Goal: Transaction & Acquisition: Purchase product/service

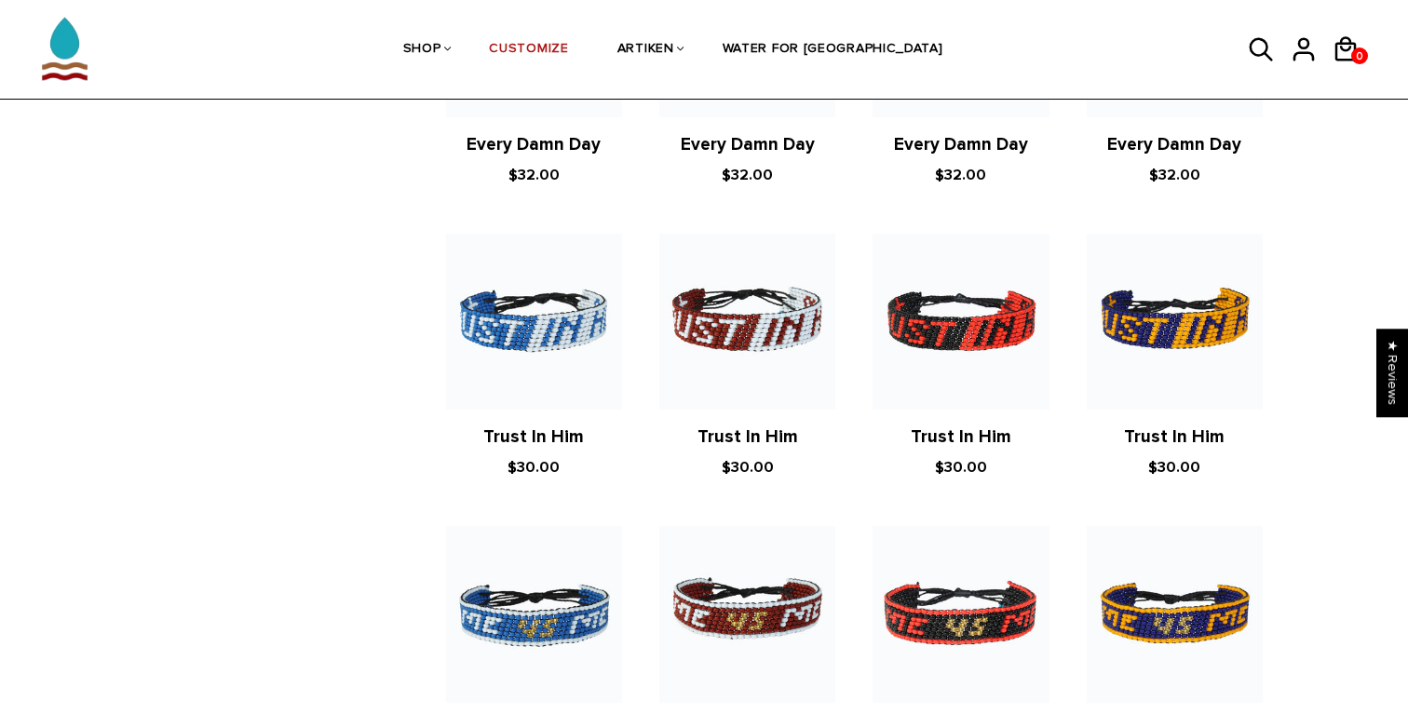
scroll to position [2010, 0]
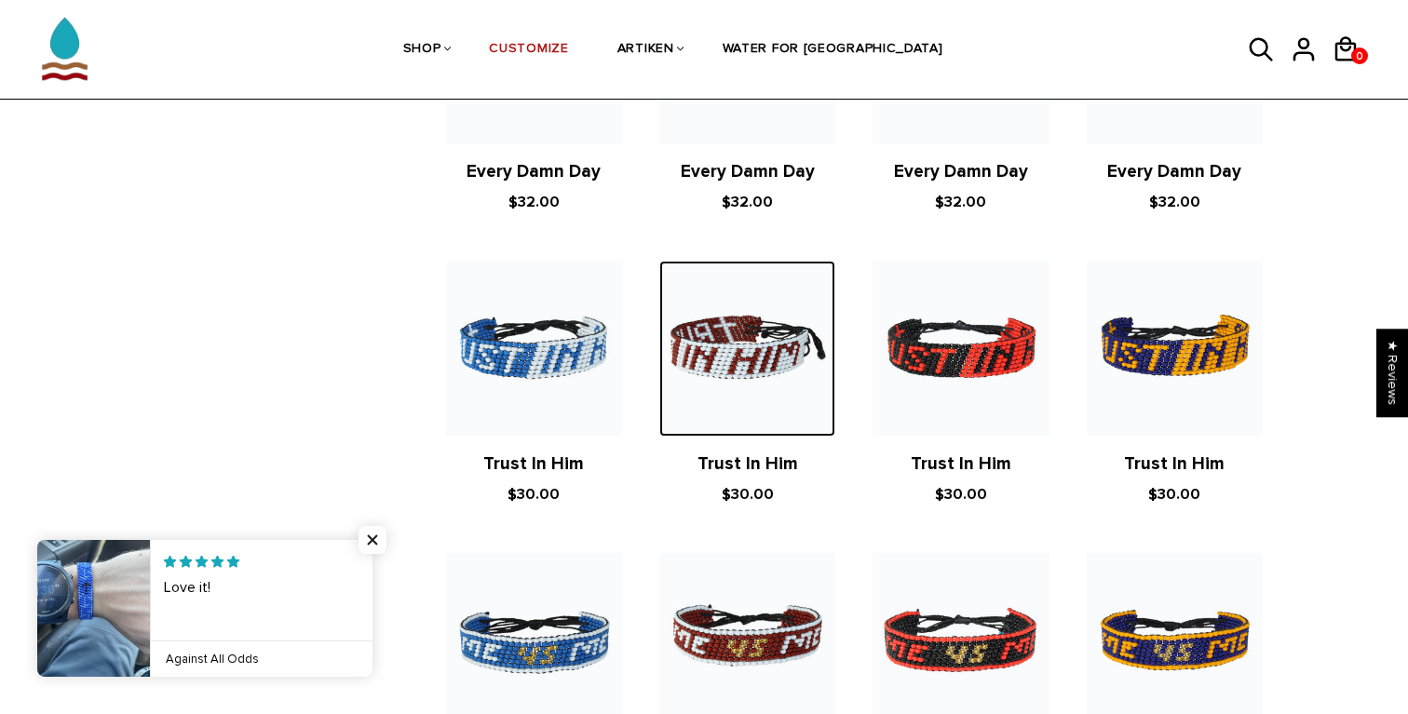
click at [760, 369] on img at bounding box center [747, 349] width 176 height 176
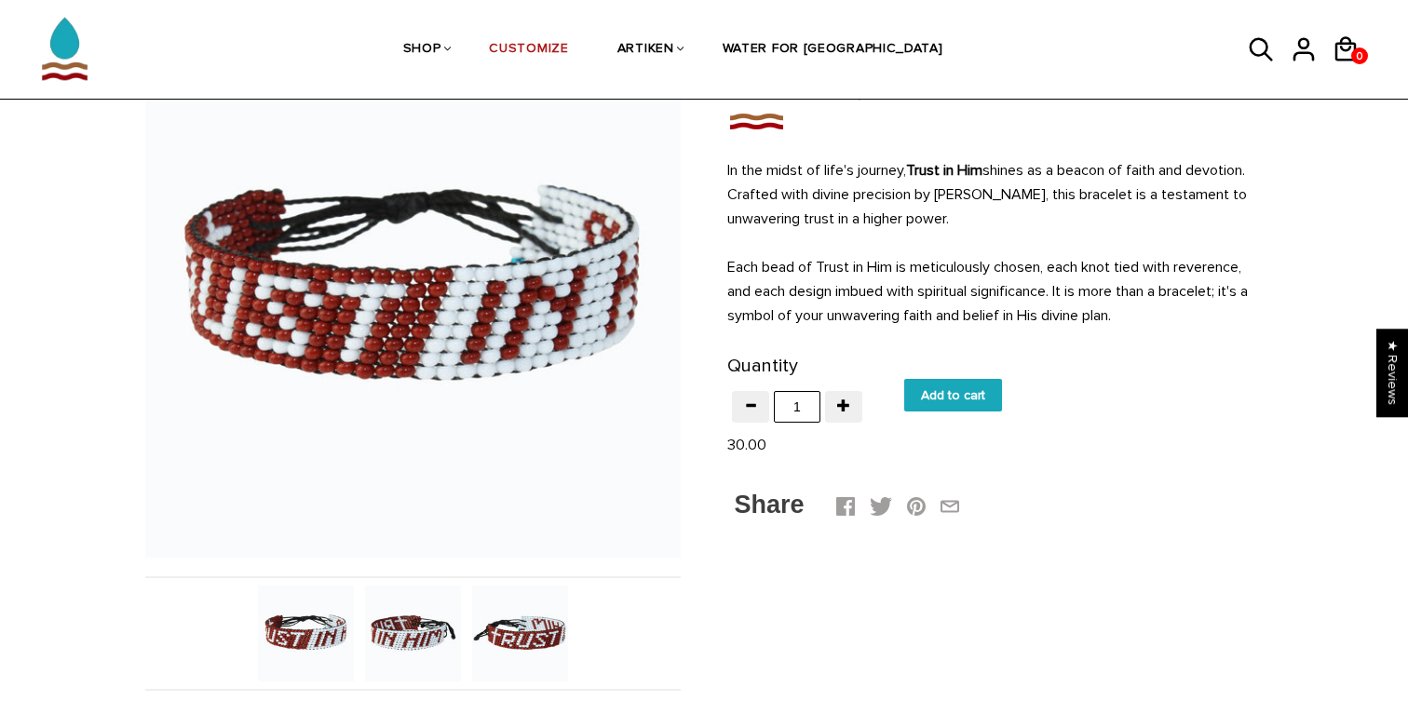
scroll to position [152, 0]
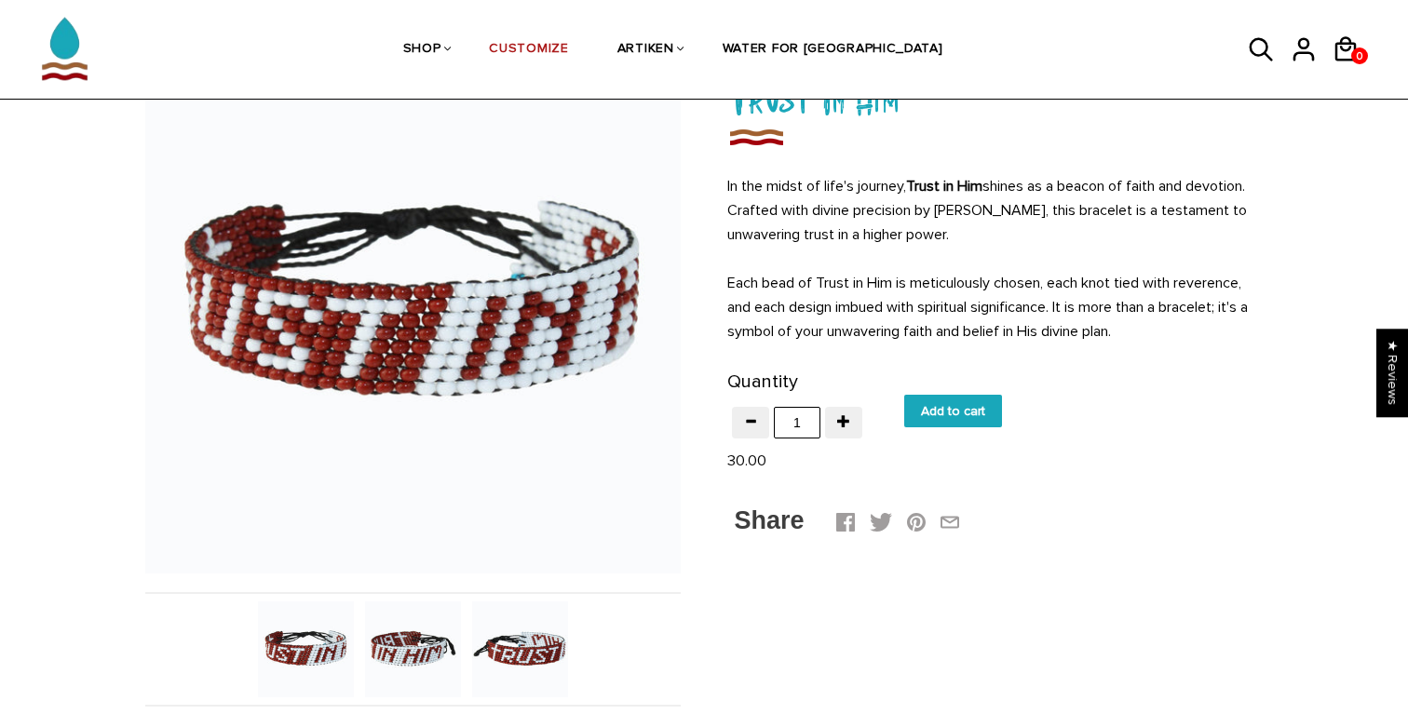
click at [410, 647] on img at bounding box center [413, 650] width 96 height 96
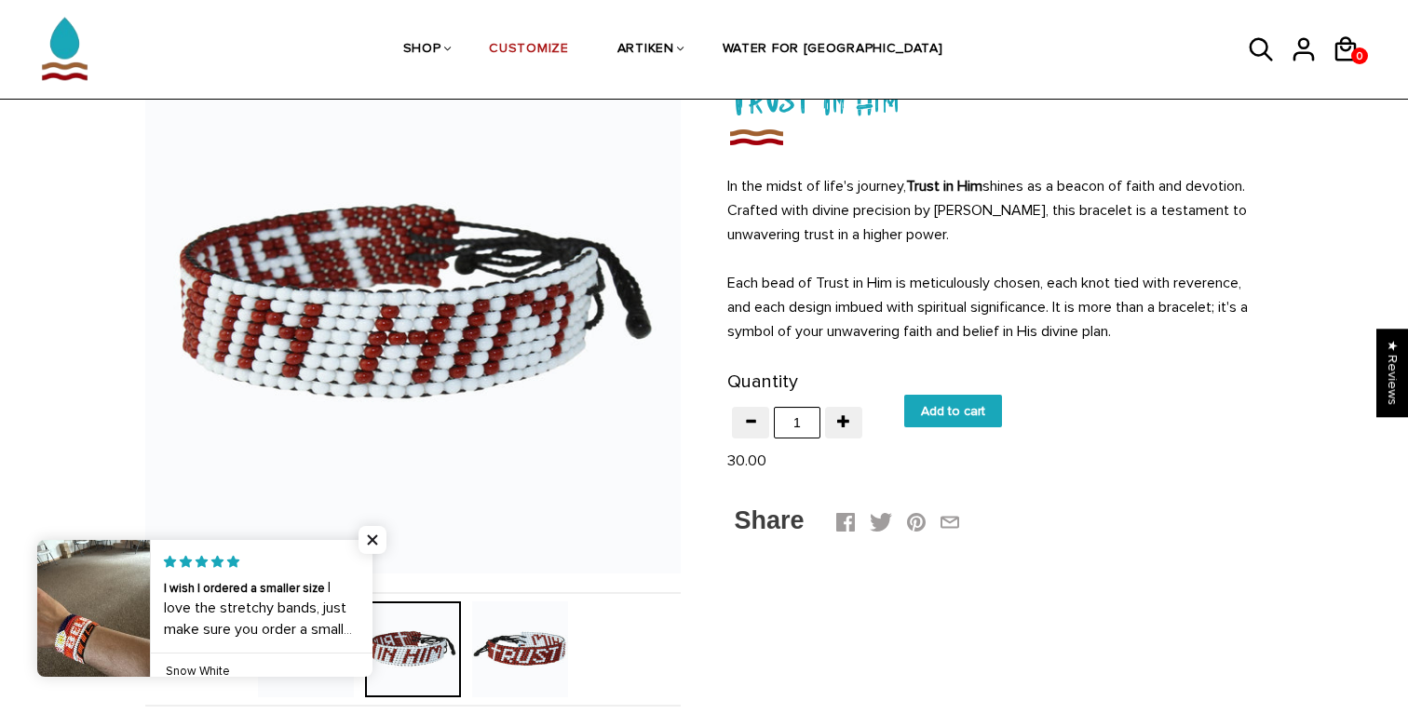
click at [524, 655] on img at bounding box center [520, 650] width 96 height 96
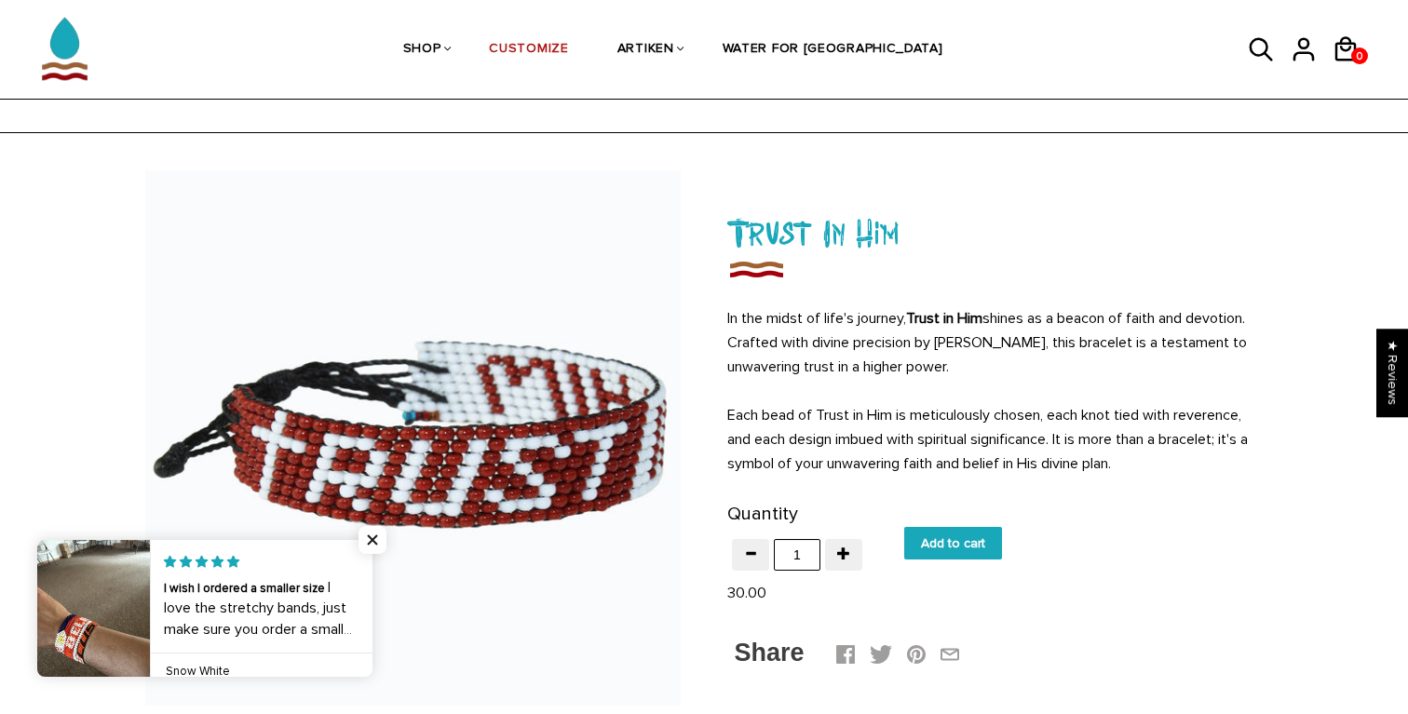
scroll to position [3, 0]
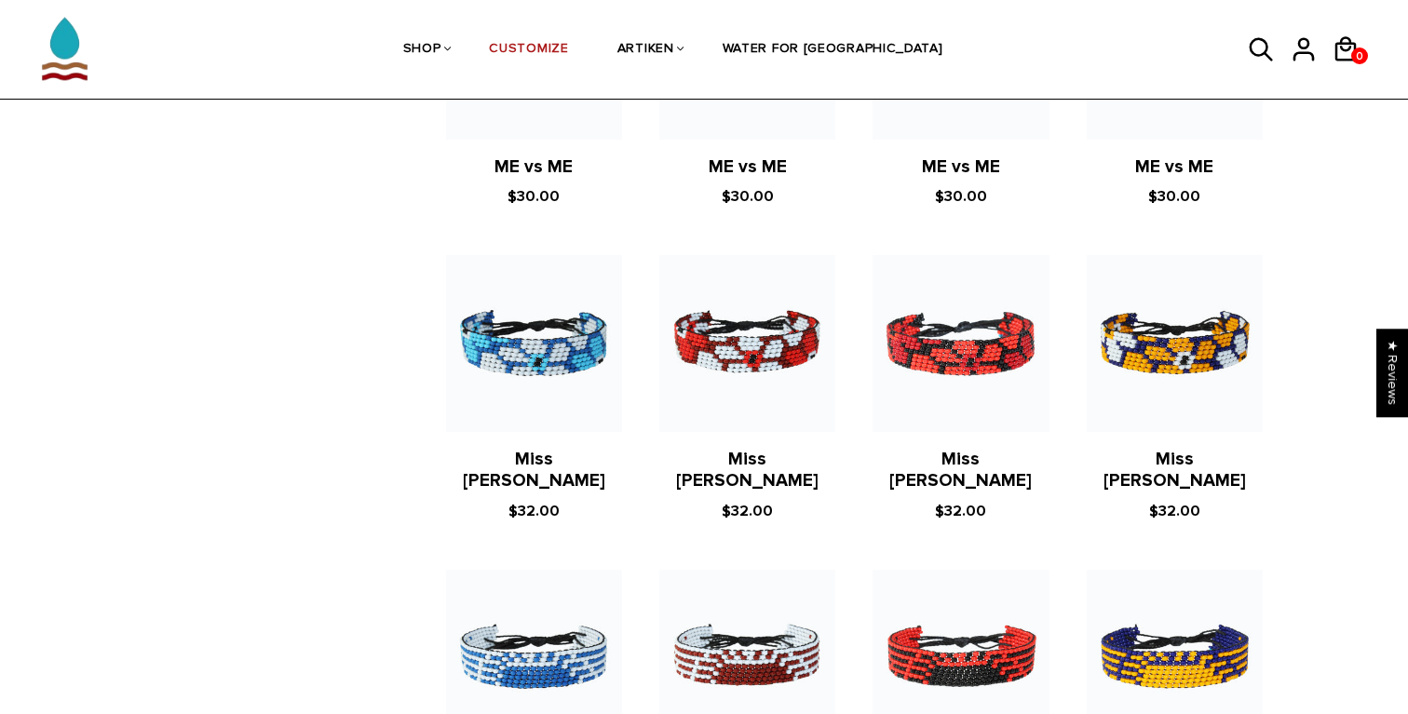
scroll to position [2668, 0]
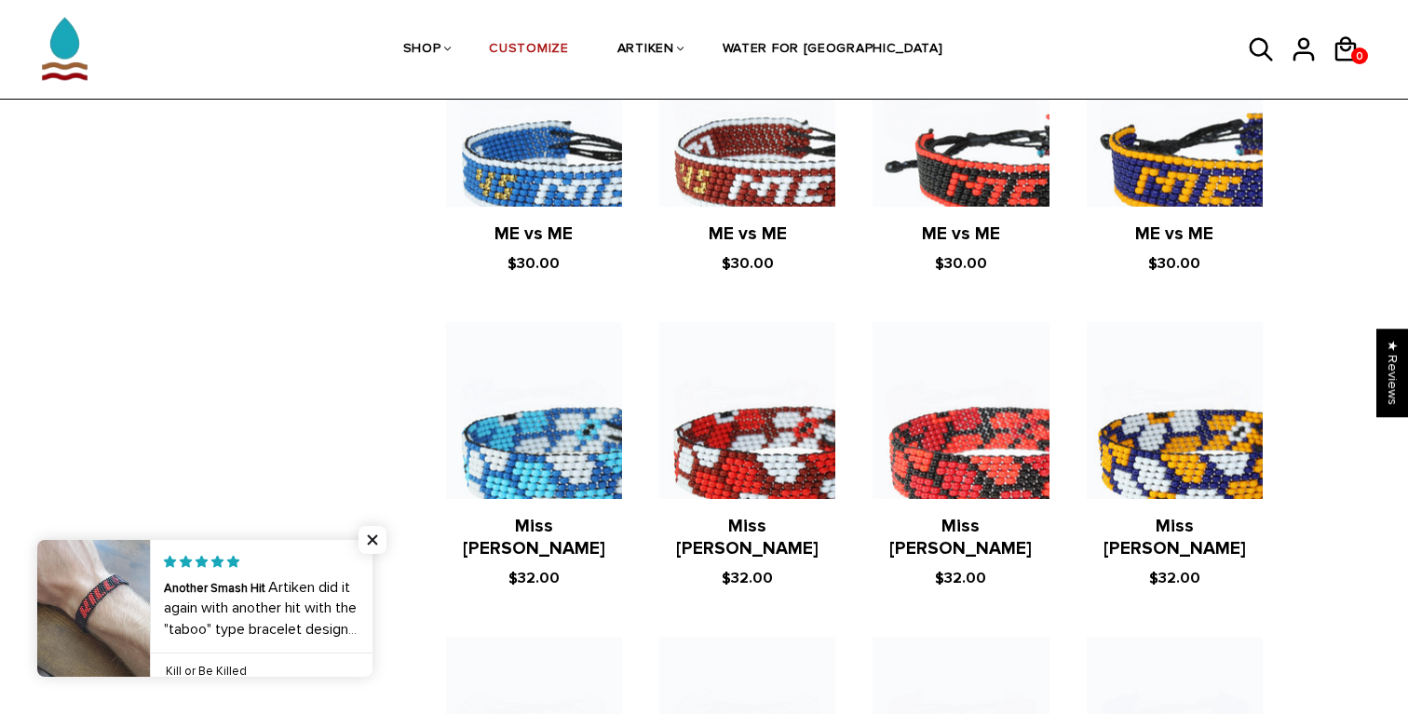
scroll to position [1656, 0]
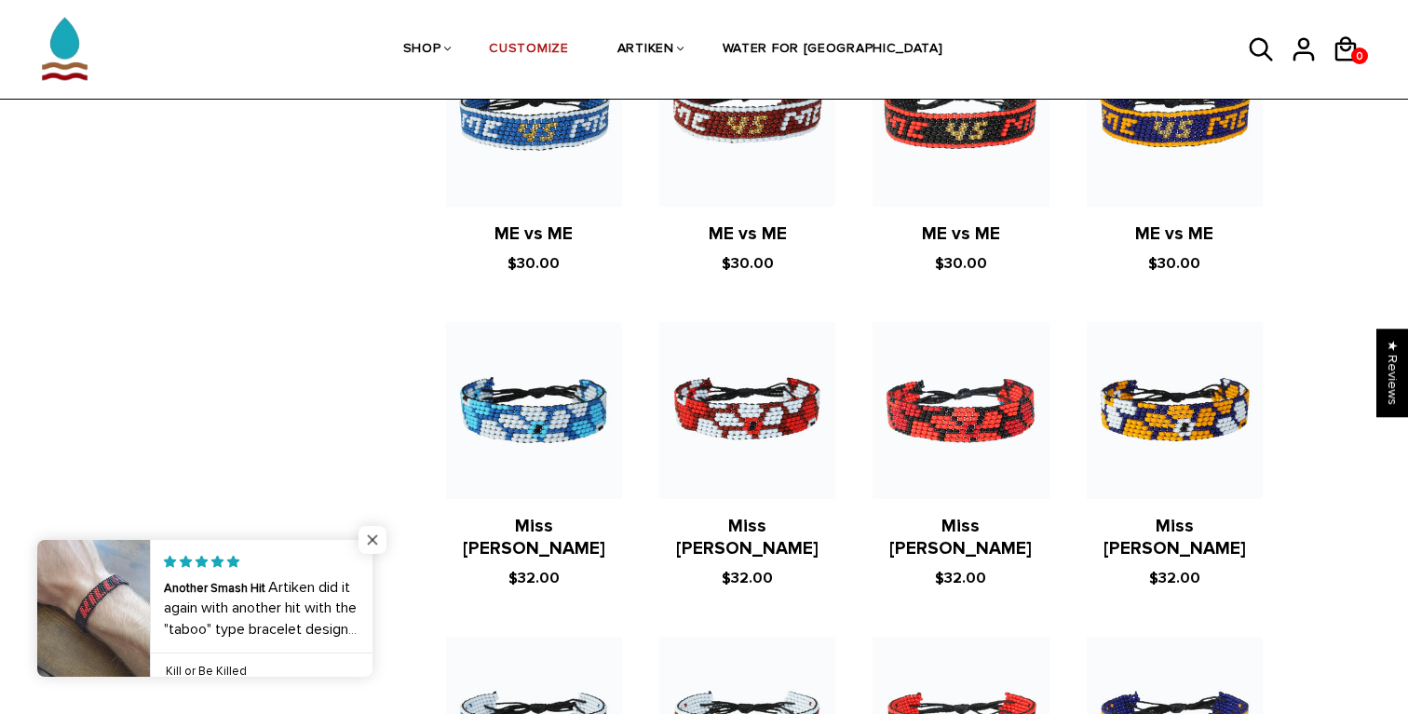
click at [373, 549] on span "Close popup widget" at bounding box center [373, 540] width 28 height 28
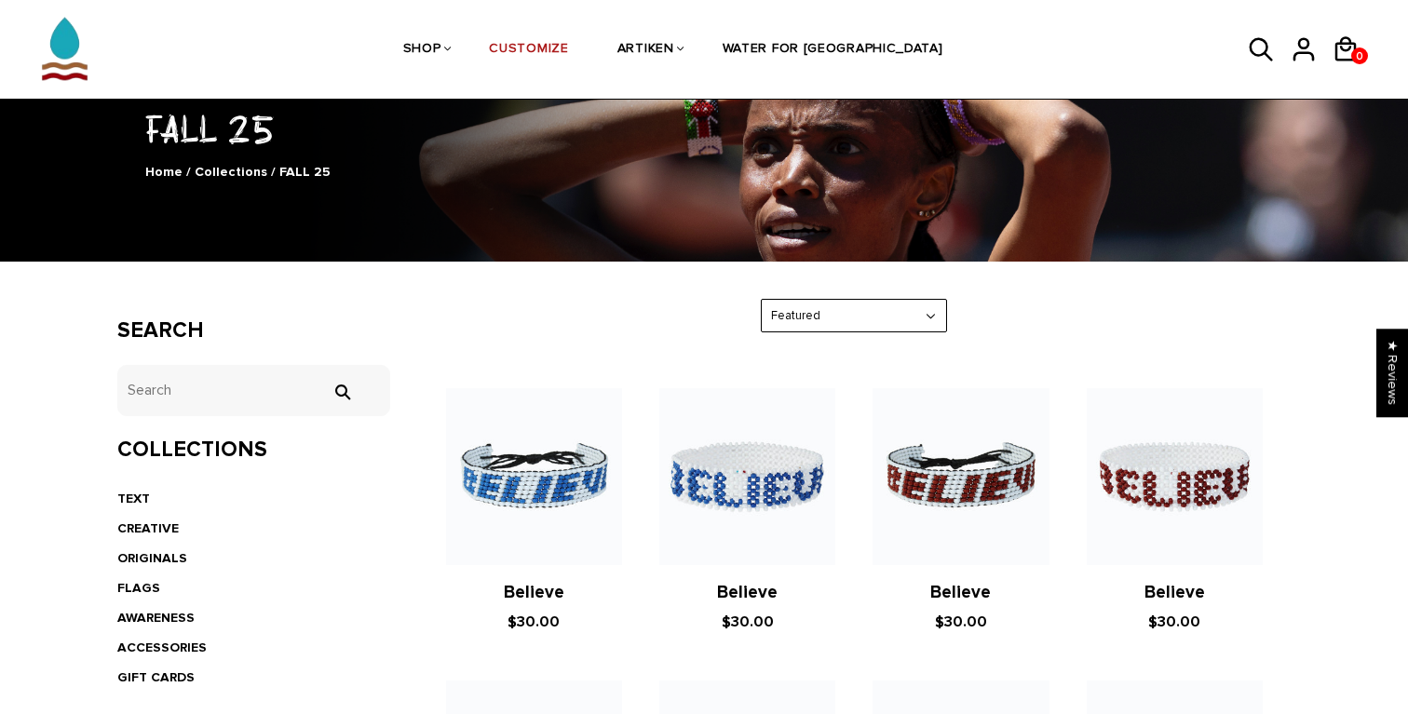
scroll to position [112, 0]
